Goal: Information Seeking & Learning: Learn about a topic

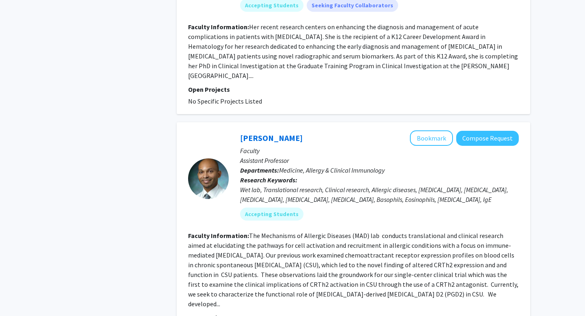
scroll to position [1258, 0]
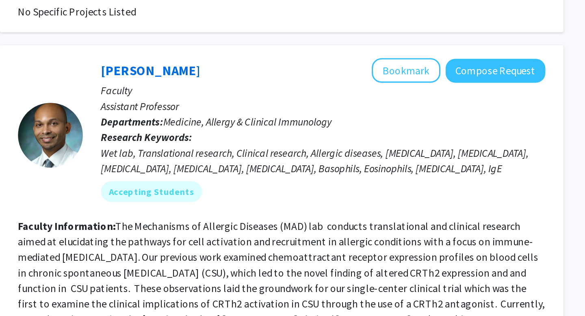
drag, startPoint x: 403, startPoint y: 180, endPoint x: 424, endPoint y: 192, distance: 23.5
click at [424, 225] on fg-read-more "The Mechanisms of Allergic Diseases (MAD) lab conducts translational and clinic…" at bounding box center [353, 263] width 330 height 76
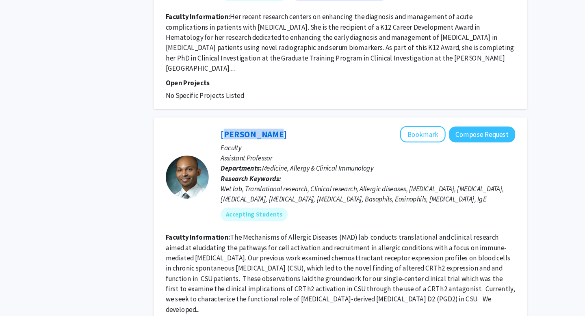
scroll to position [1507, 0]
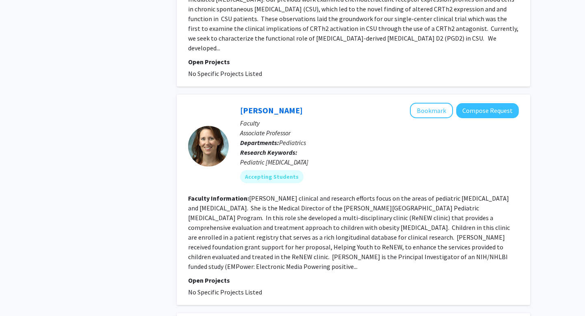
click at [315, 196] on fg-read-more "[PERSON_NAME] clinical and research efforts focus on the areas of pediatric [ME…" at bounding box center [349, 232] width 322 height 76
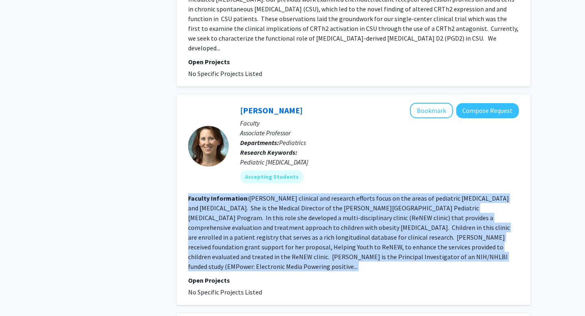
click at [315, 196] on fg-read-more "[PERSON_NAME] clinical and research efforts focus on the areas of pediatric [ME…" at bounding box center [349, 232] width 322 height 76
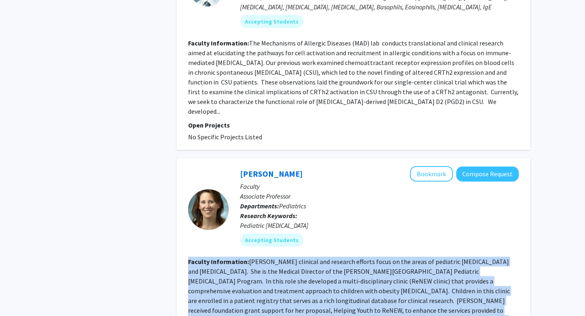
scroll to position [1438, 0]
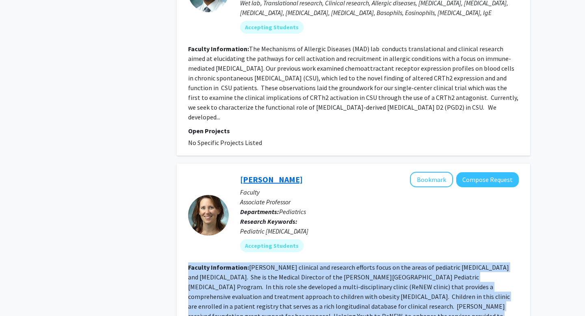
click at [265, 174] on link "[PERSON_NAME]" at bounding box center [271, 179] width 63 height 10
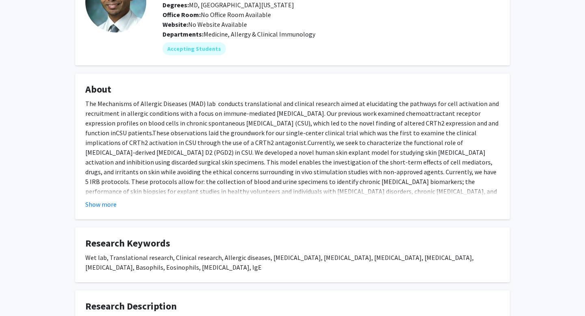
scroll to position [74, 0]
click at [100, 198] on fg-read-more "The Mechanisms of Allergic Diseases (MAD) lab conducts translational and clinic…" at bounding box center [292, 153] width 414 height 110
click at [100, 205] on button "Show more" at bounding box center [100, 204] width 31 height 10
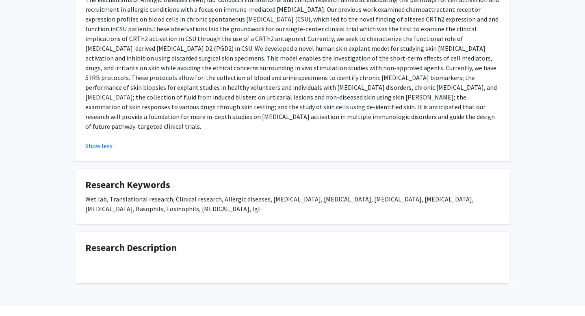
scroll to position [186, 0]
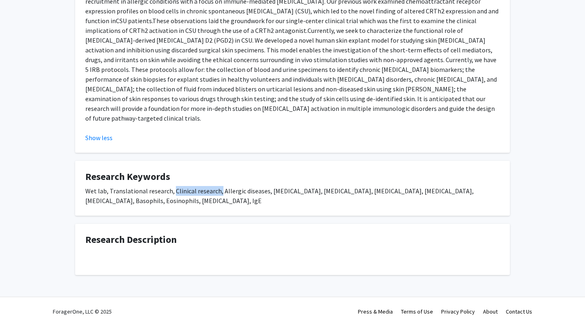
drag, startPoint x: 172, startPoint y: 178, endPoint x: 217, endPoint y: 180, distance: 45.1
click at [217, 186] on div "Wet lab, Translational research, Clinical research, Allergic diseases, [MEDICAL…" at bounding box center [292, 195] width 414 height 19
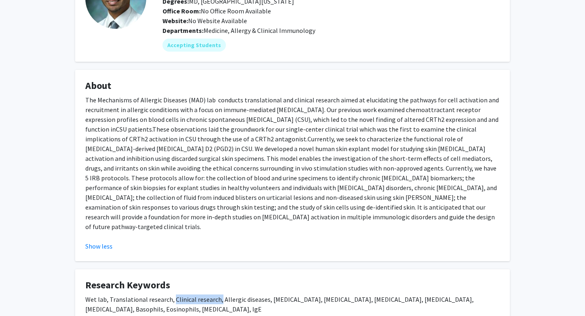
scroll to position [0, 0]
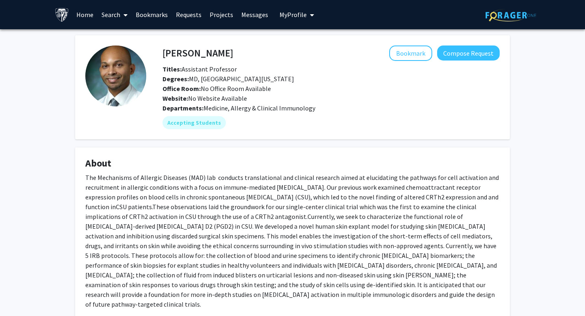
click at [186, 48] on h4 "[PERSON_NAME]" at bounding box center [197, 52] width 71 height 15
copy h4 "[PERSON_NAME]"
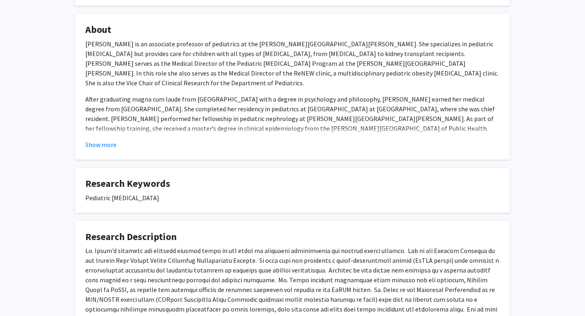
scroll to position [235, 0]
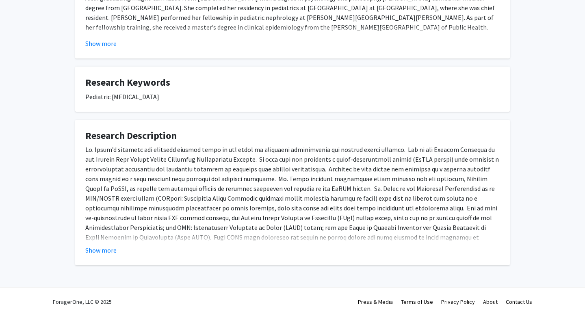
click at [85, 257] on fg-card "Research Description Show more" at bounding box center [292, 193] width 434 height 146
click at [91, 253] on button "Show more" at bounding box center [100, 250] width 31 height 10
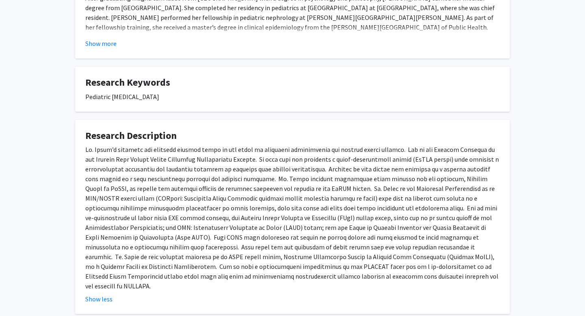
scroll to position [49, 0]
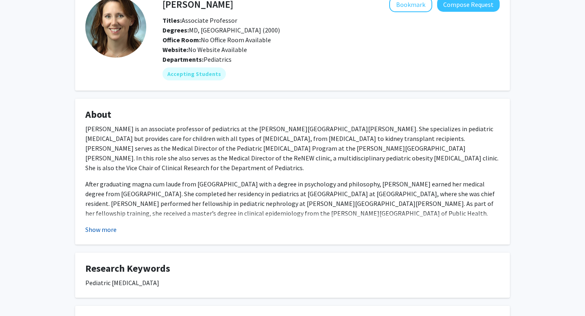
click at [102, 226] on button "Show more" at bounding box center [100, 230] width 31 height 10
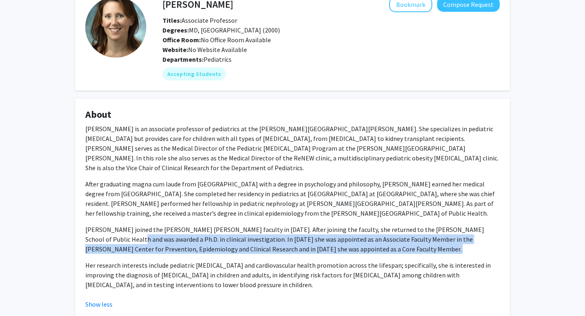
drag, startPoint x: 98, startPoint y: 225, endPoint x: 286, endPoint y: 246, distance: 189.1
click at [285, 246] on div "[PERSON_NAME] is an associate professor of pediatrics at the [PERSON_NAME][GEOG…" at bounding box center [292, 207] width 414 height 166
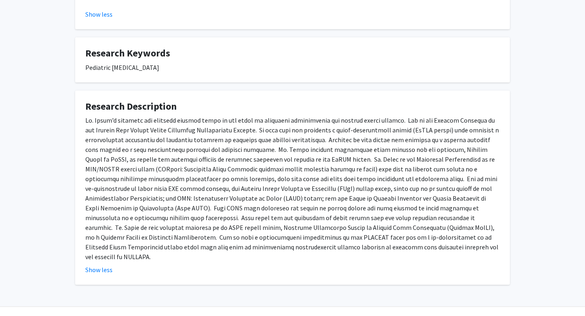
scroll to position [0, 0]
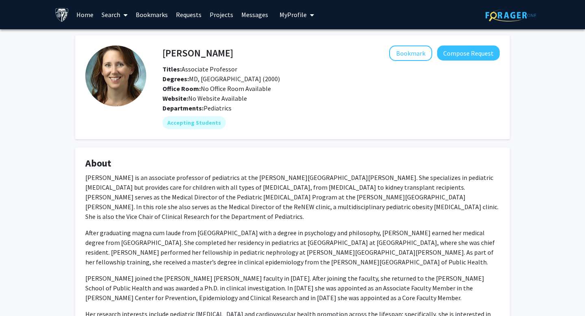
click at [182, 56] on h4 "[PERSON_NAME]" at bounding box center [197, 52] width 71 height 15
copy h4 "[PERSON_NAME]"
click at [172, 55] on h4 "[PERSON_NAME]" at bounding box center [197, 52] width 71 height 15
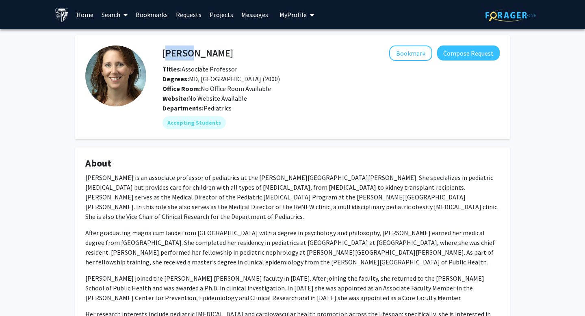
click at [172, 55] on h4 "[PERSON_NAME]" at bounding box center [197, 52] width 71 height 15
copy h4 "[PERSON_NAME]"
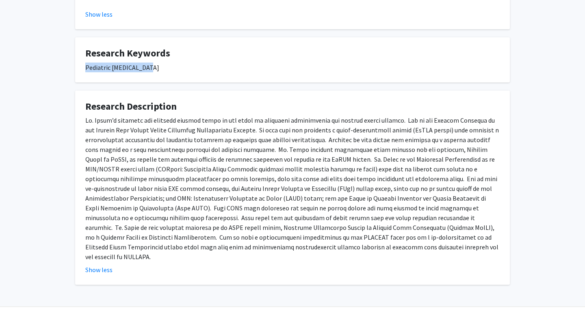
drag, startPoint x: 85, startPoint y: 55, endPoint x: 180, endPoint y: 56, distance: 95.0
click at [181, 63] on div "Pediatric [MEDICAL_DATA]" at bounding box center [292, 68] width 414 height 10
copy div "Pediatric [MEDICAL_DATA]"
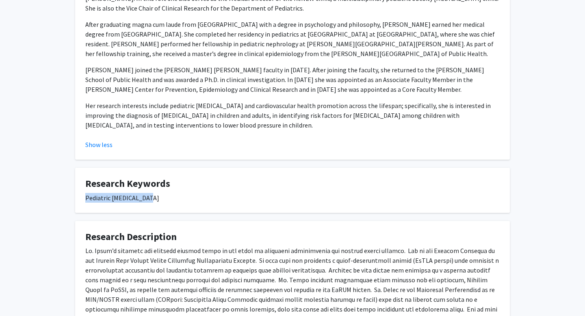
scroll to position [0, 0]
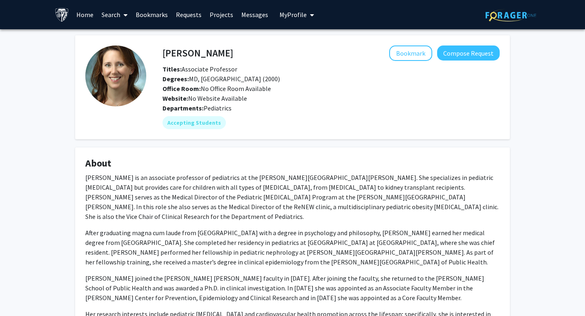
click at [175, 54] on h4 "[PERSON_NAME]" at bounding box center [197, 52] width 71 height 15
copy h4 "[PERSON_NAME]"
